Goal: Task Accomplishment & Management: Use online tool/utility

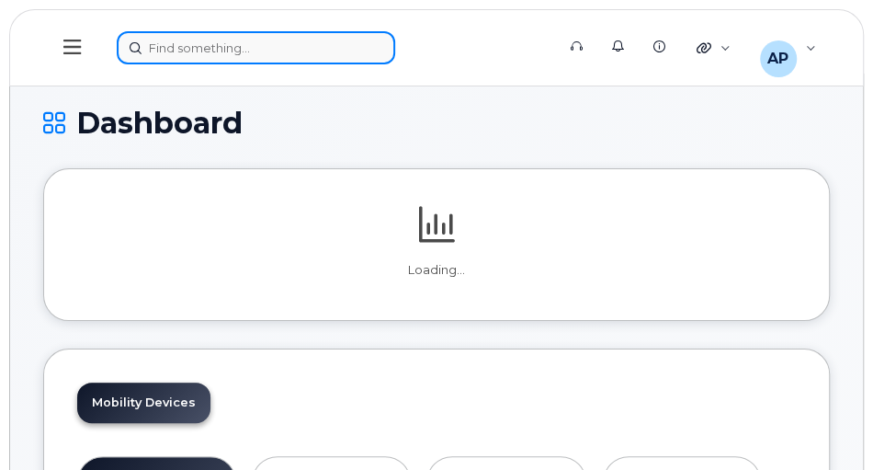
click at [239, 42] on div at bounding box center [330, 47] width 427 height 33
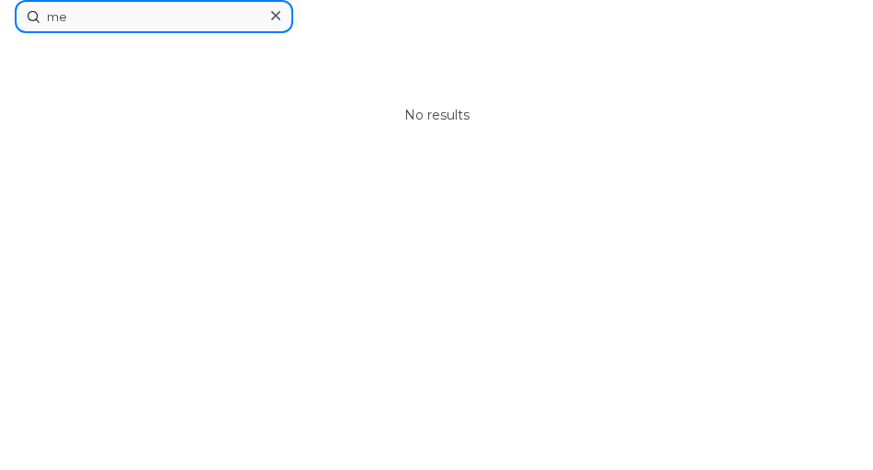
type input "m"
paste input "5068562118"
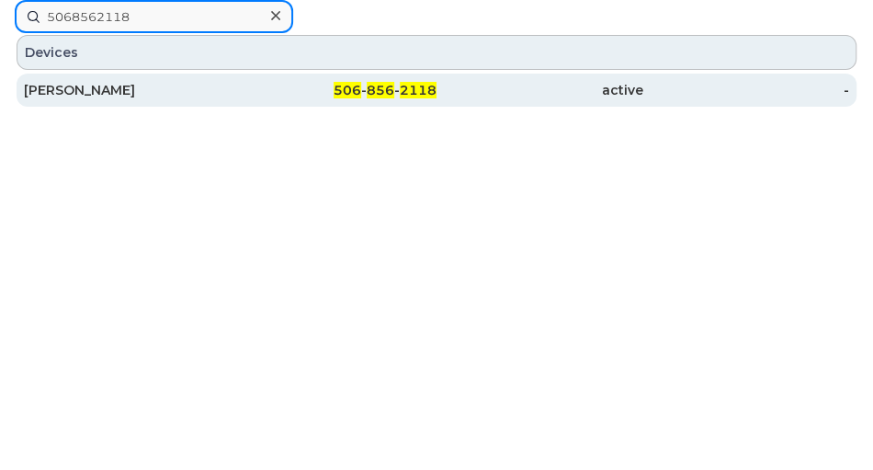
type input "5068562118"
click at [240, 86] on div "506 - 856 - 2118" at bounding box center [334, 90] width 207 height 18
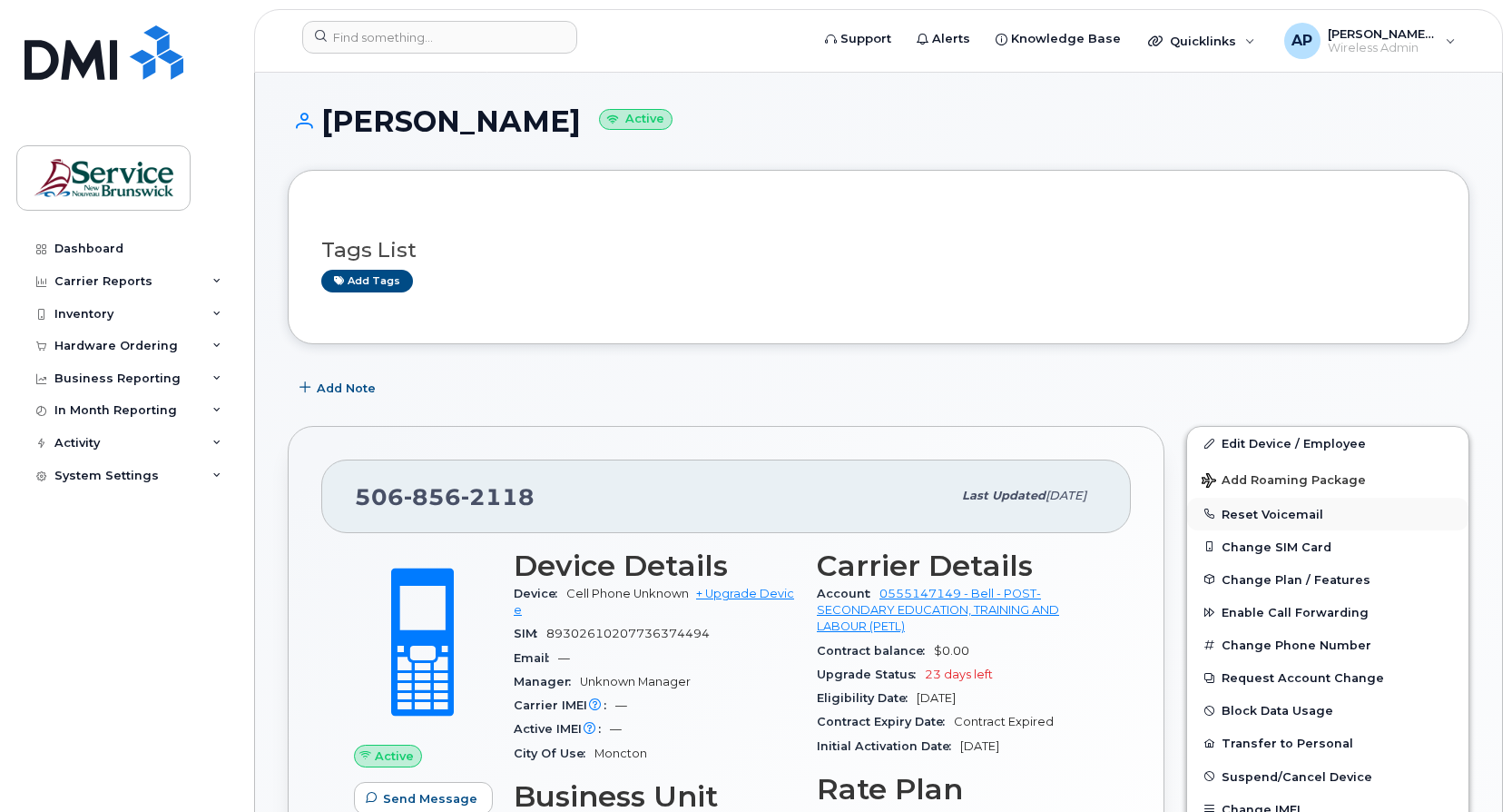
click at [1287, 512] on button "Reset Voicemail" at bounding box center [1327, 514] width 281 height 33
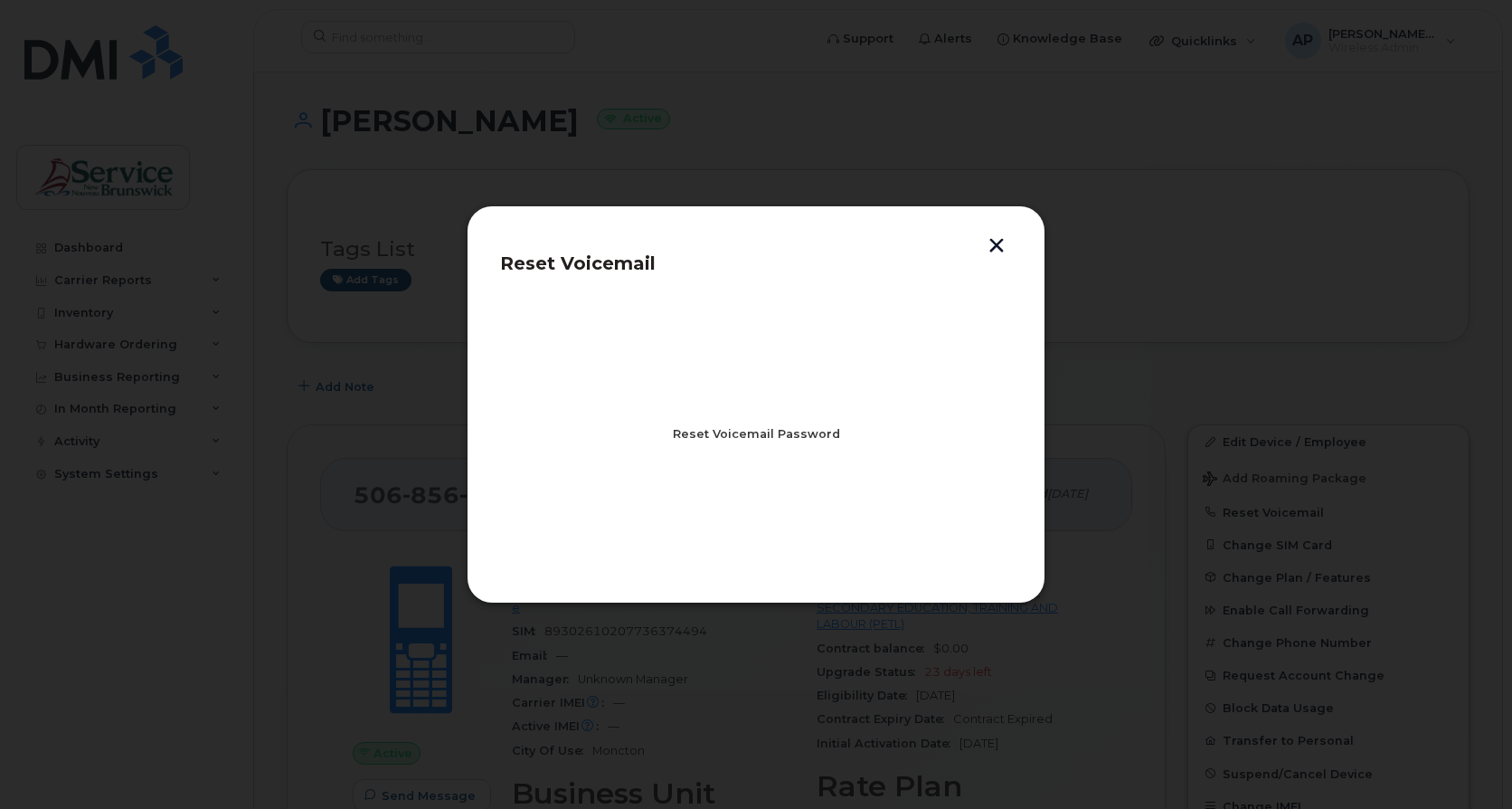
drag, startPoint x: 810, startPoint y: 439, endPoint x: 959, endPoint y: 436, distance: 149.0
click at [959, 436] on section "Reset Voicemail Password" at bounding box center [756, 434] width 512 height 272
click at [817, 433] on span "Reset Voicemail Password" at bounding box center [756, 433] width 167 height 17
click at [767, 515] on span "Close" at bounding box center [756, 513] width 36 height 17
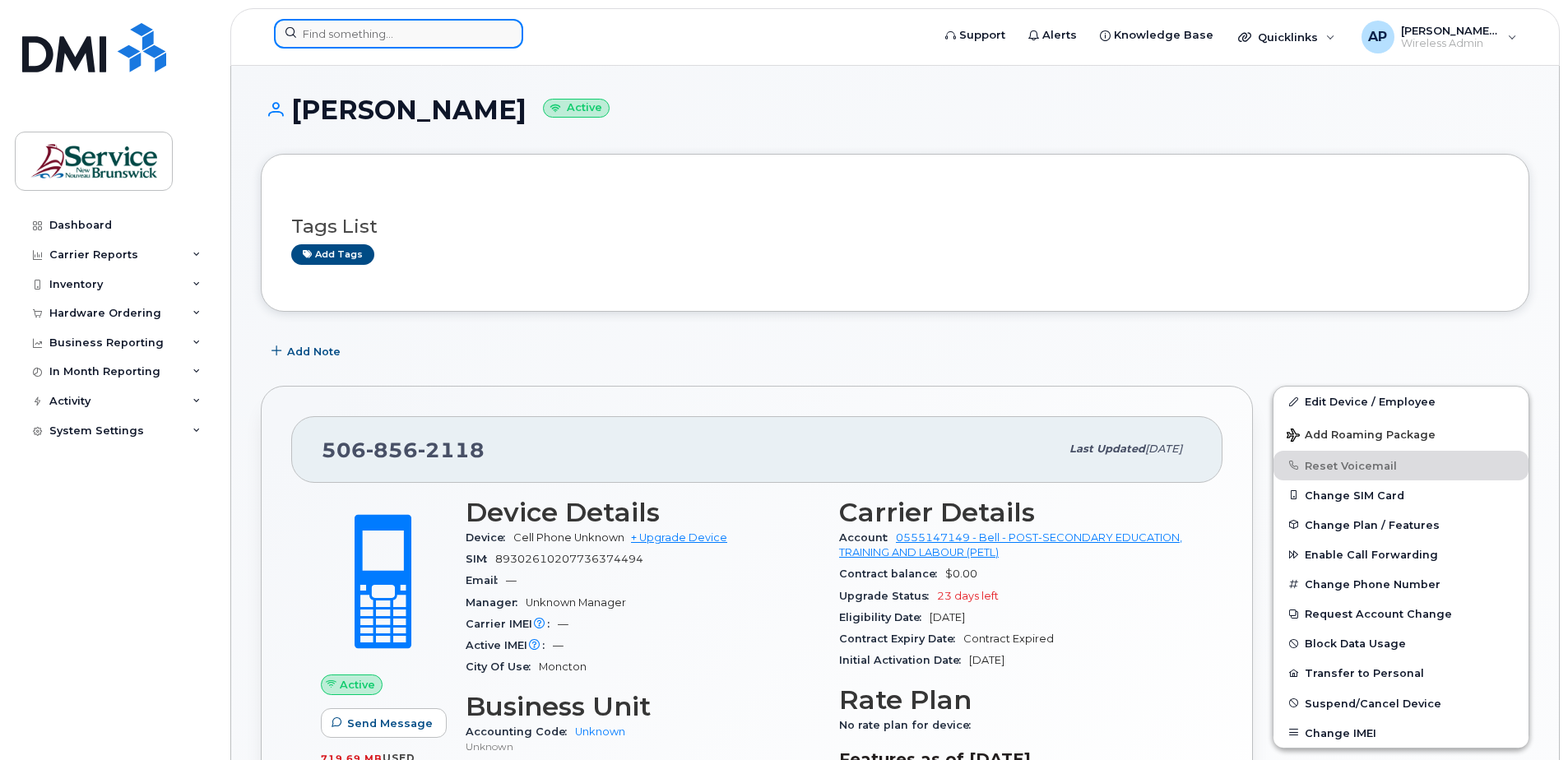
click at [401, 31] on input at bounding box center [398, 33] width 250 height 30
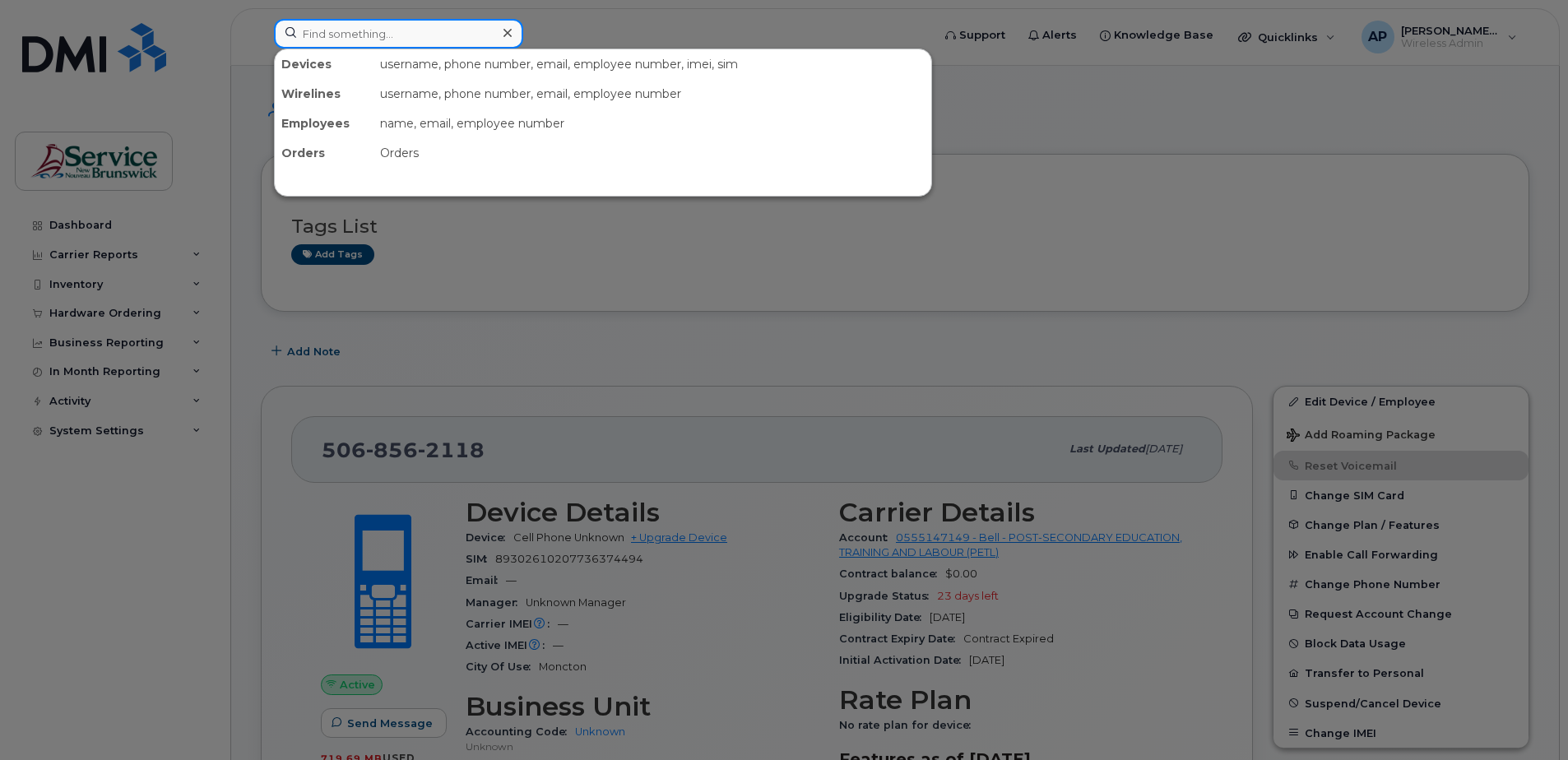
paste input "5068565093"
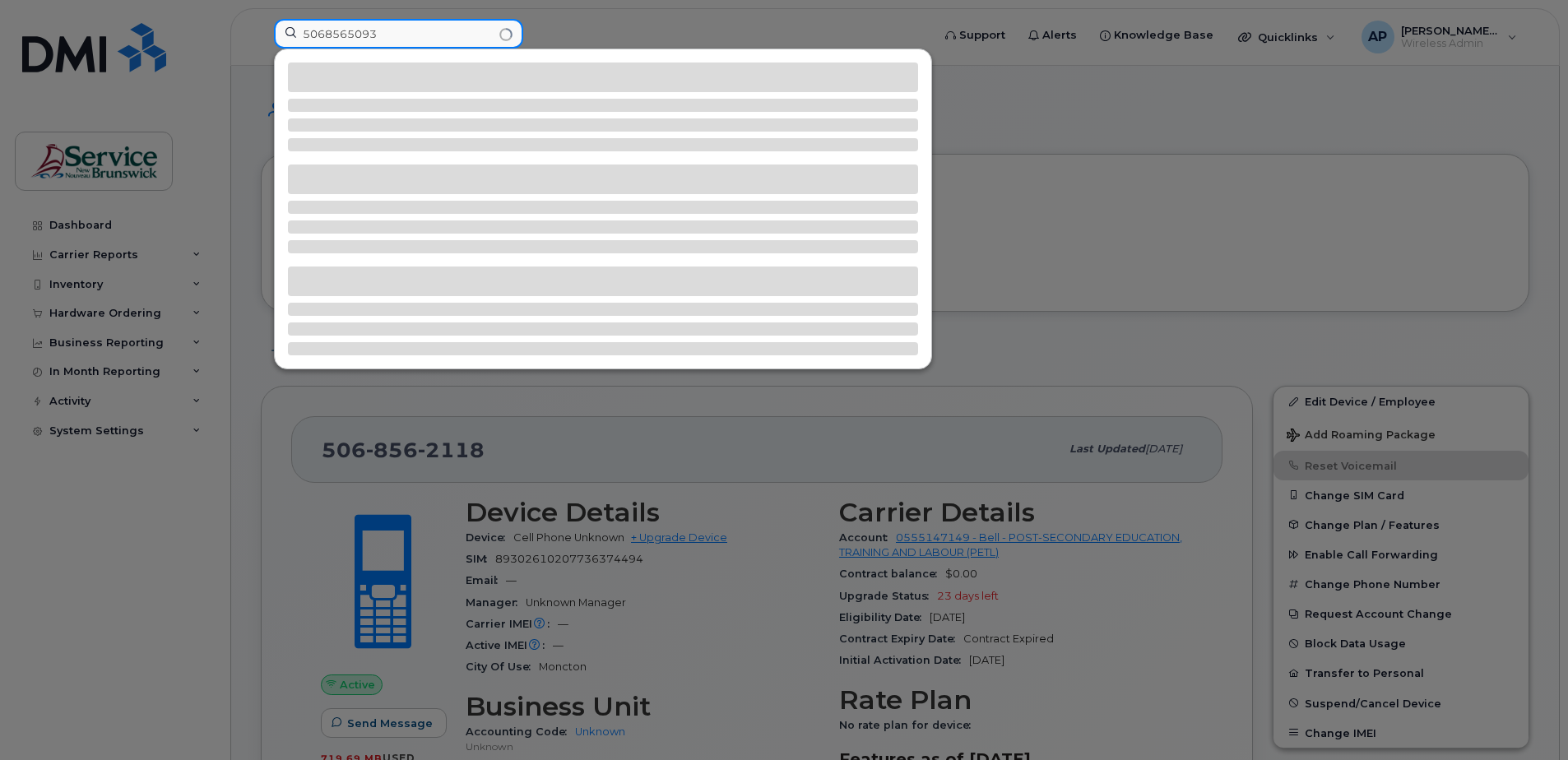
type input "5068565093"
click at [647, 27] on div at bounding box center [784, 380] width 1568 height 760
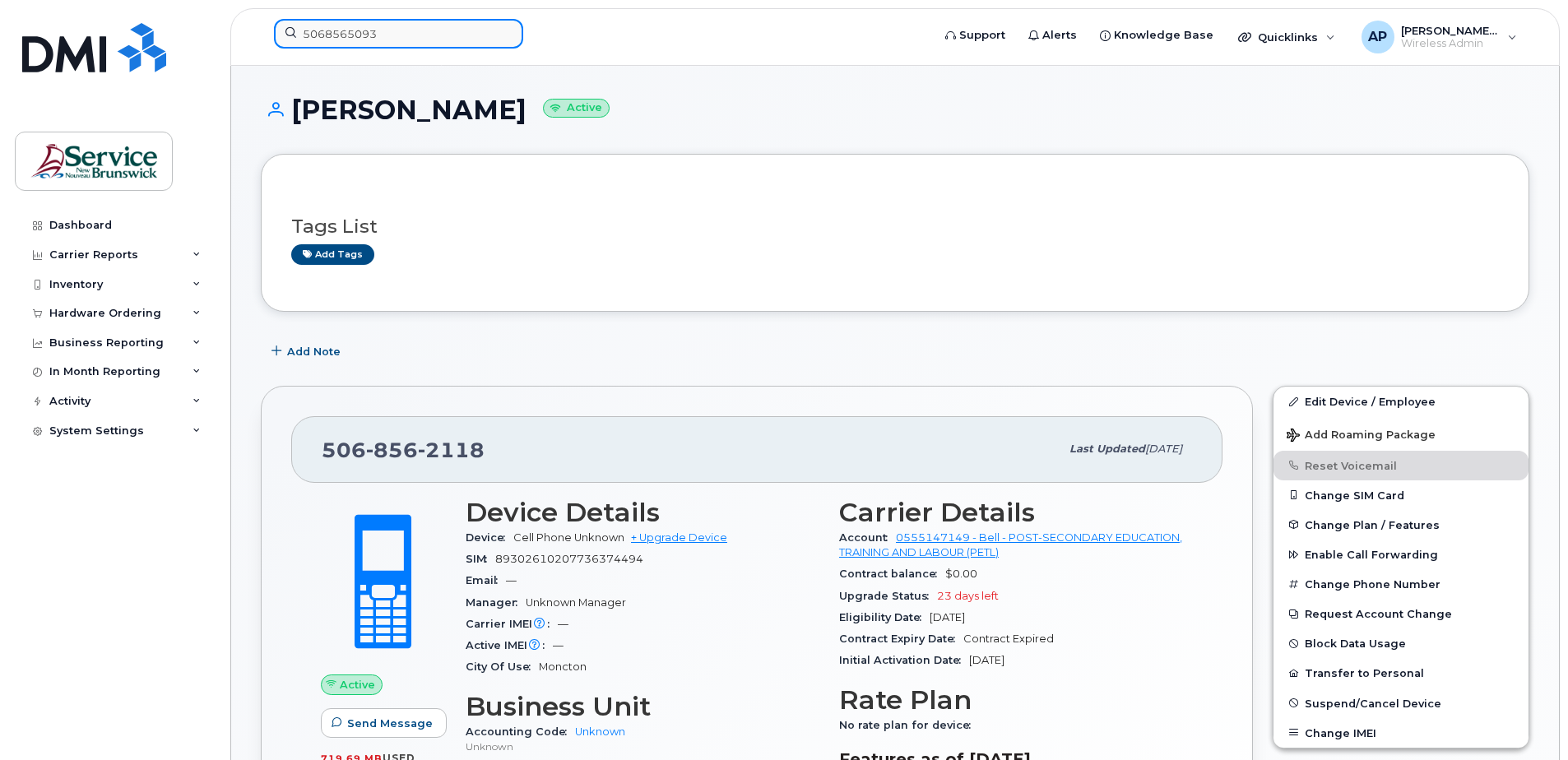
click at [447, 35] on input "5068565093" at bounding box center [398, 33] width 250 height 30
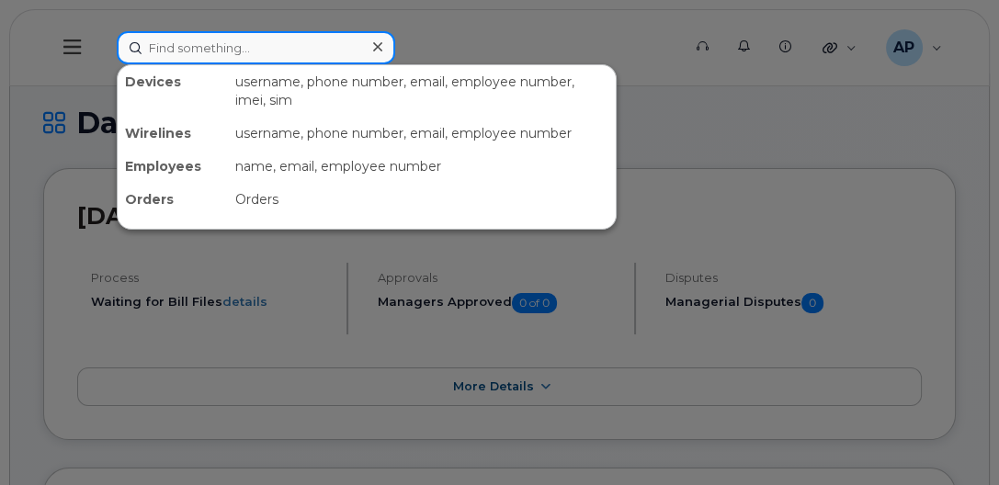
click at [233, 48] on input at bounding box center [256, 47] width 279 height 33
paste input "5068565093"
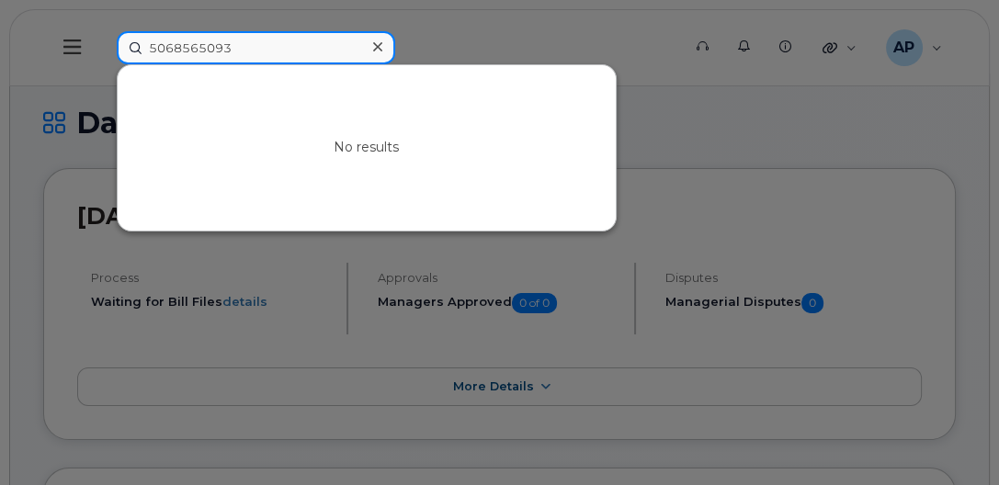
type input "5068565093"
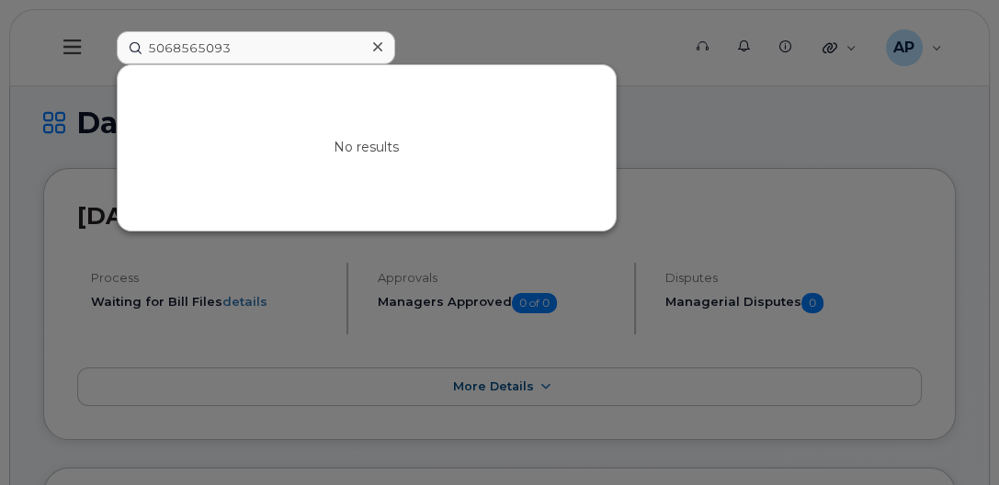
click at [765, 124] on div at bounding box center [499, 242] width 999 height 485
